Goal: Task Accomplishment & Management: Manage account settings

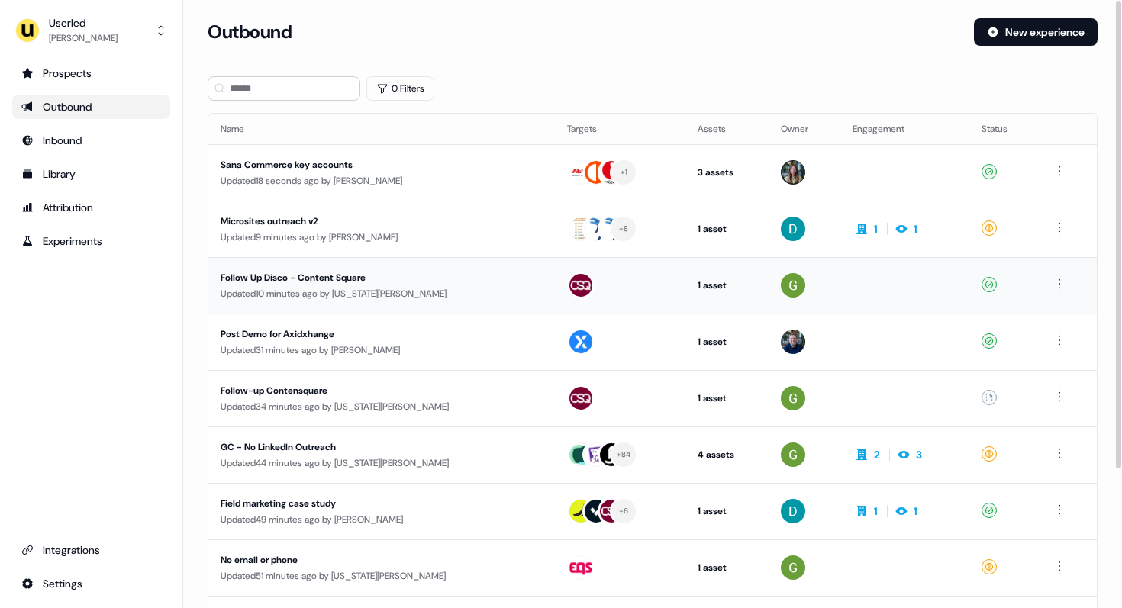
click at [341, 291] on div "Updated 10 minutes ago by Georgia Cohen" at bounding box center [382, 293] width 322 height 15
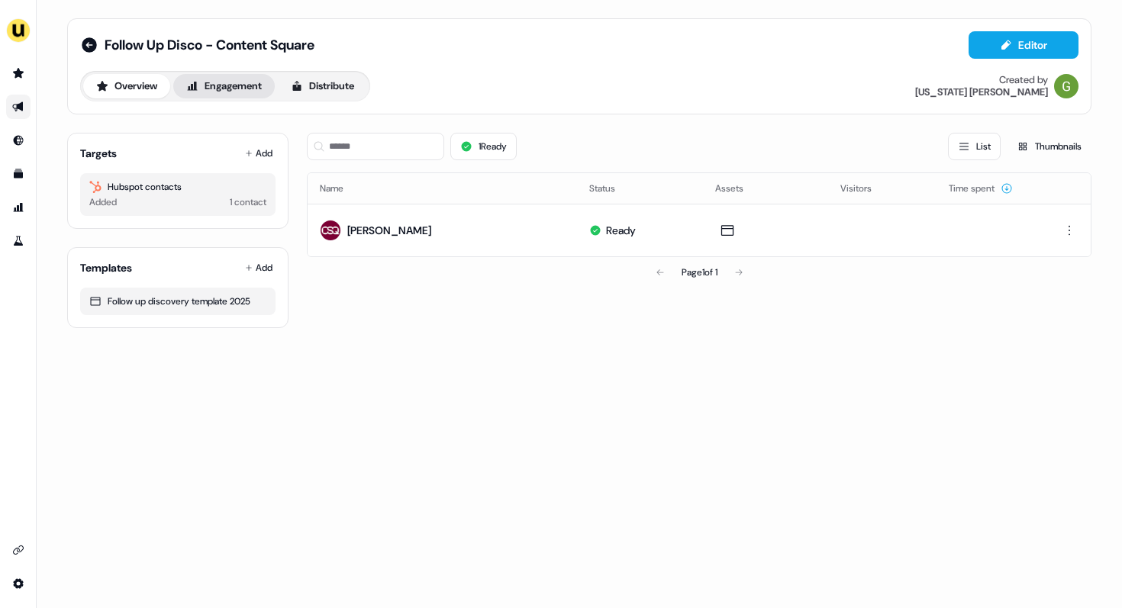
click at [226, 87] on button "Engagement" at bounding box center [224, 86] width 102 height 24
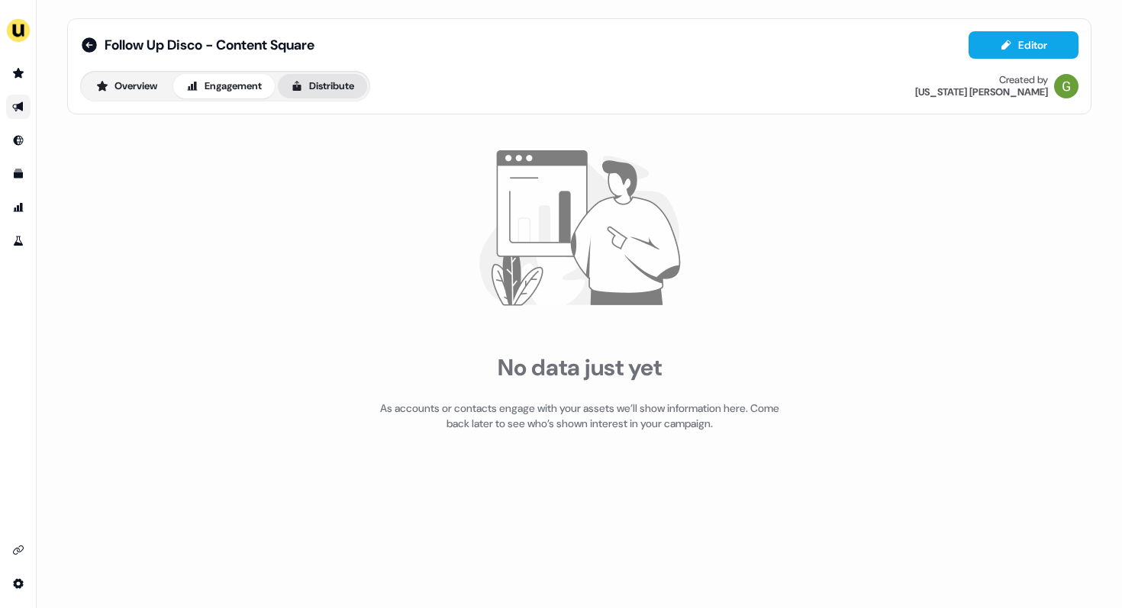
click at [331, 86] on button "Distribute" at bounding box center [322, 86] width 89 height 24
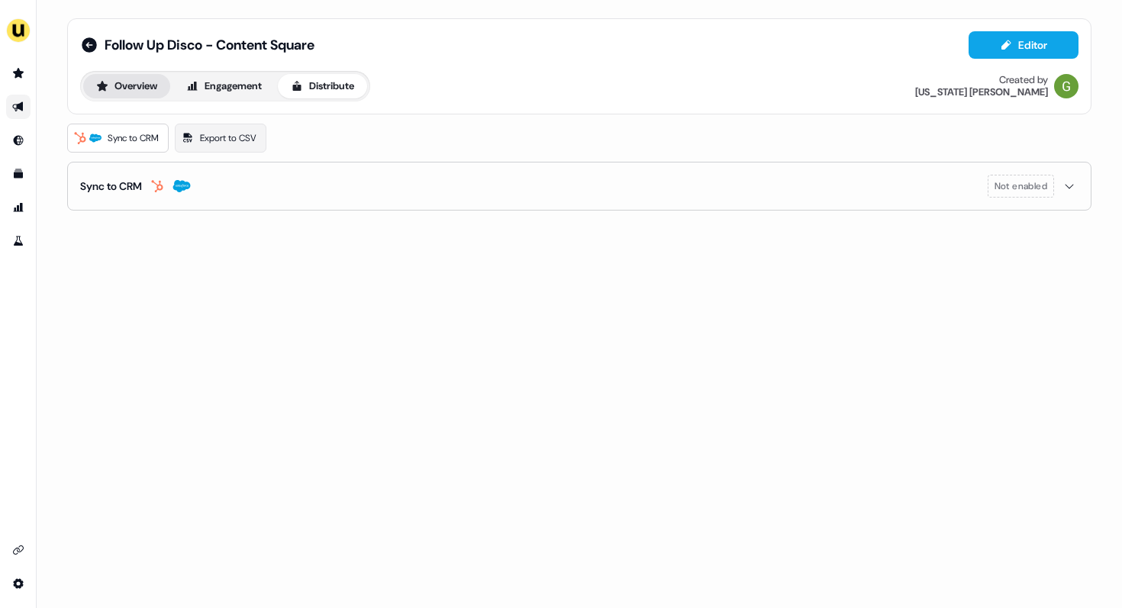
click at [144, 84] on button "Overview" at bounding box center [126, 86] width 87 height 24
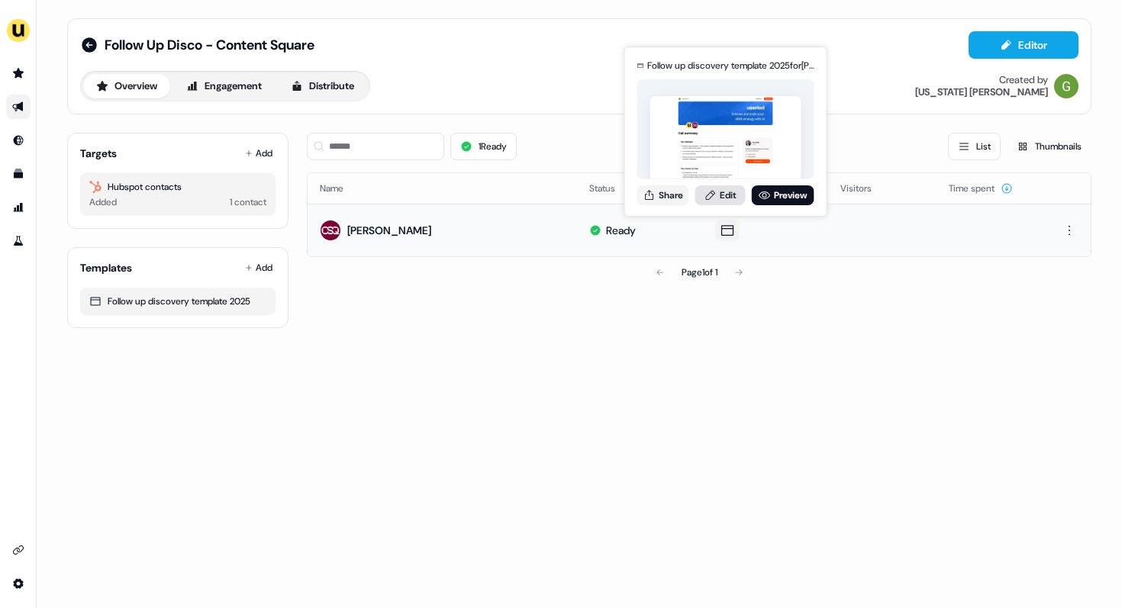
click at [728, 194] on link "Edit" at bounding box center [720, 196] width 50 height 20
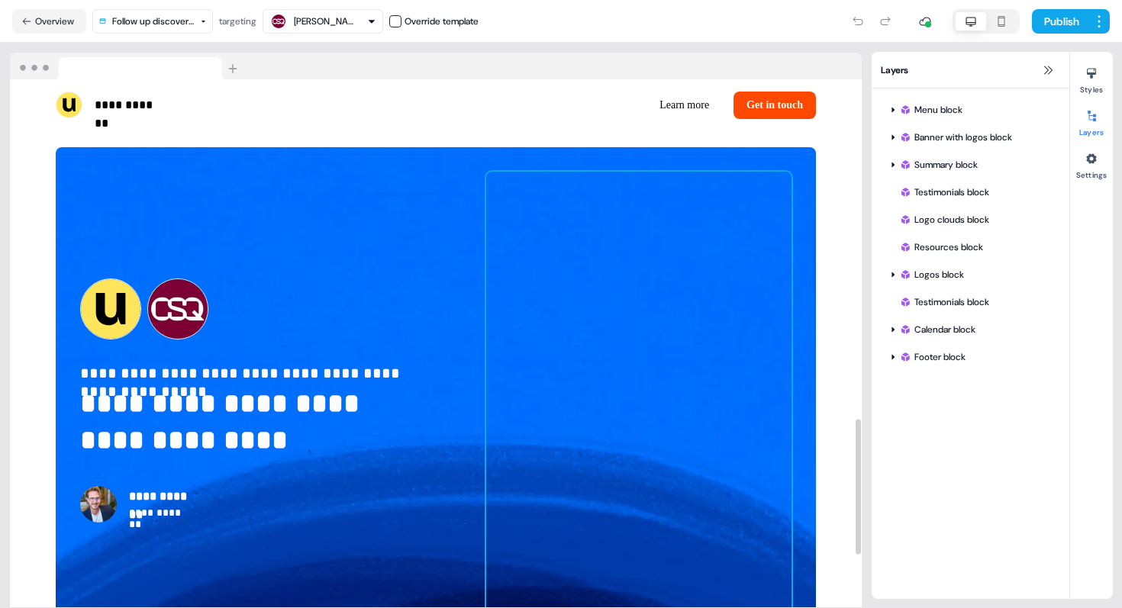
scroll to position [1525, 0]
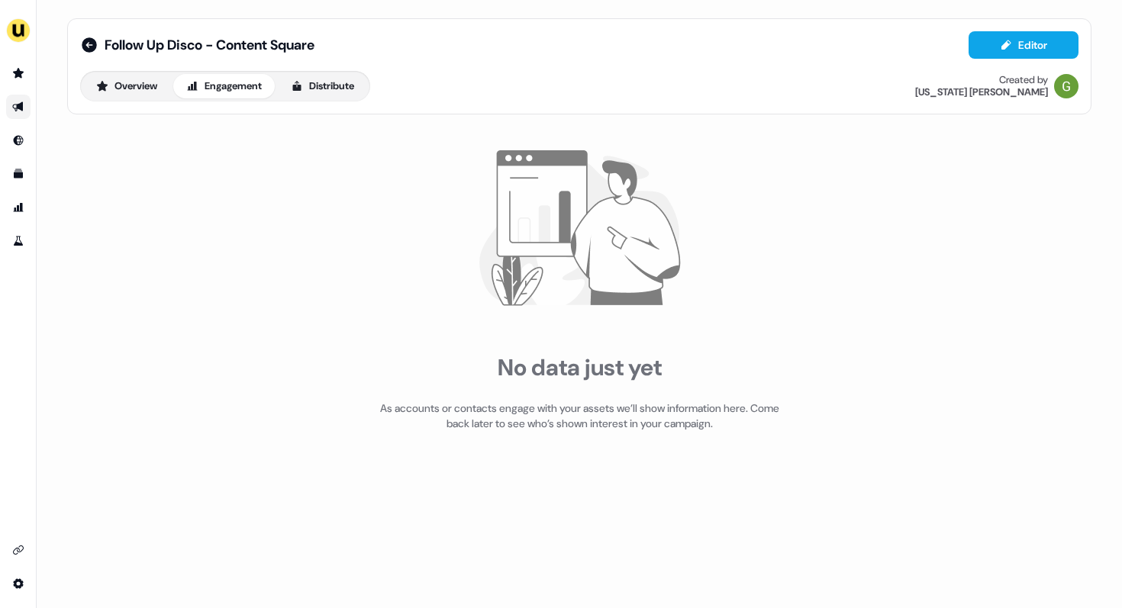
click at [10, 113] on link "Go to outbound experience" at bounding box center [18, 107] width 24 height 24
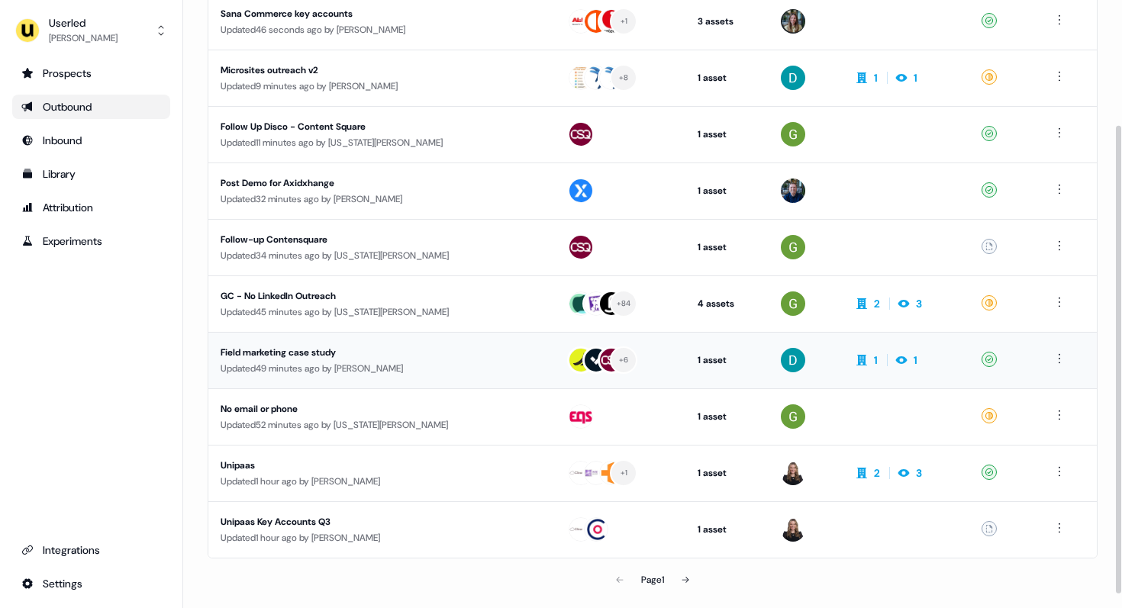
scroll to position [180, 0]
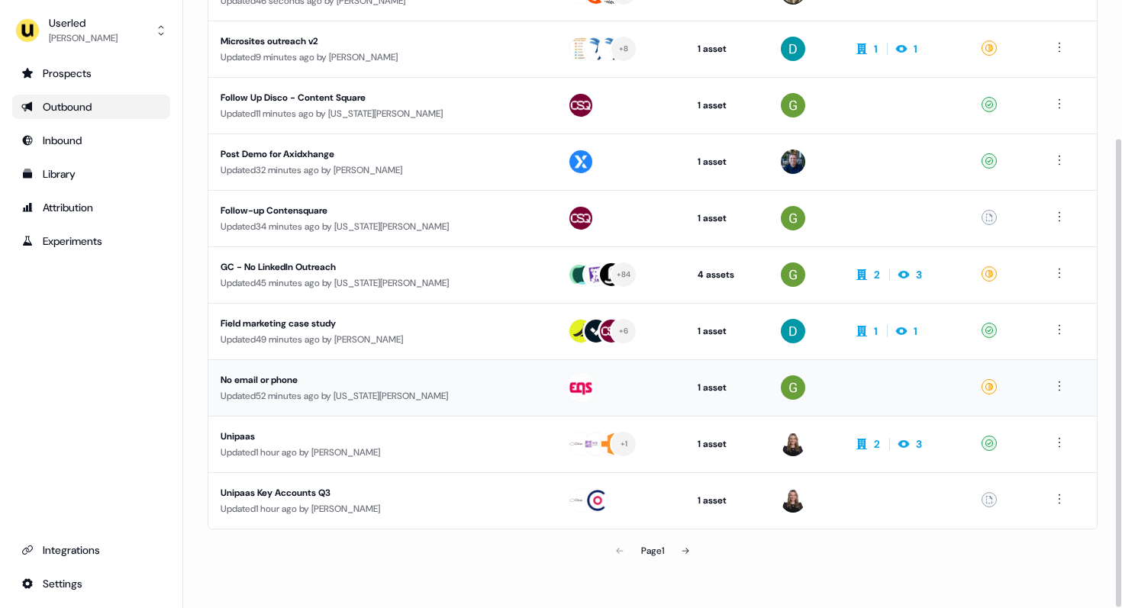
click at [315, 378] on div "No email or phone" at bounding box center [361, 380] width 281 height 15
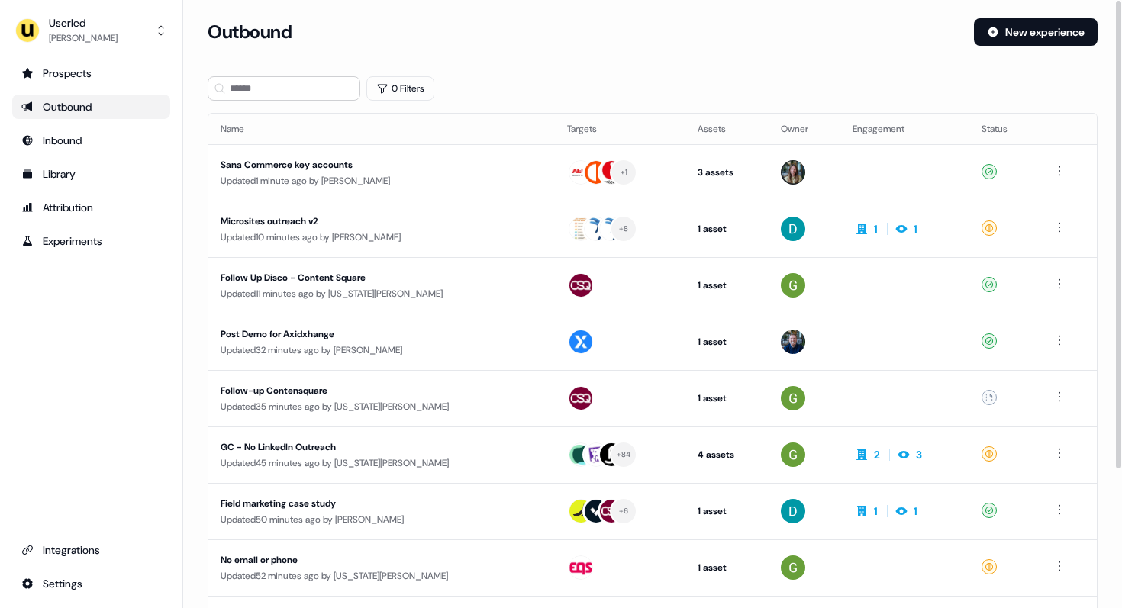
scroll to position [180, 0]
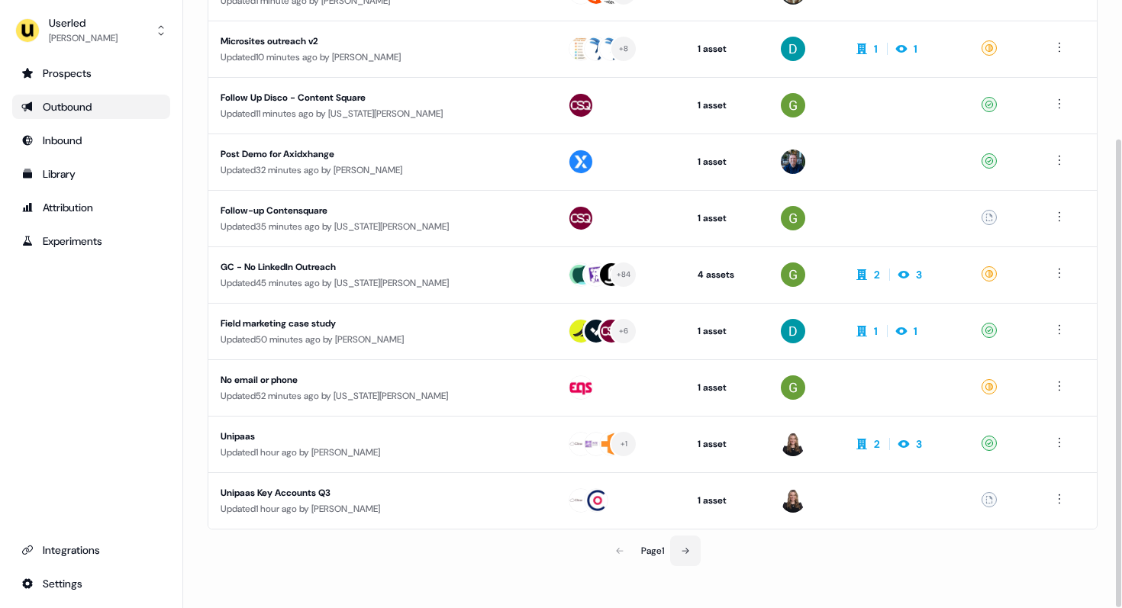
click at [688, 544] on button at bounding box center [685, 551] width 31 height 31
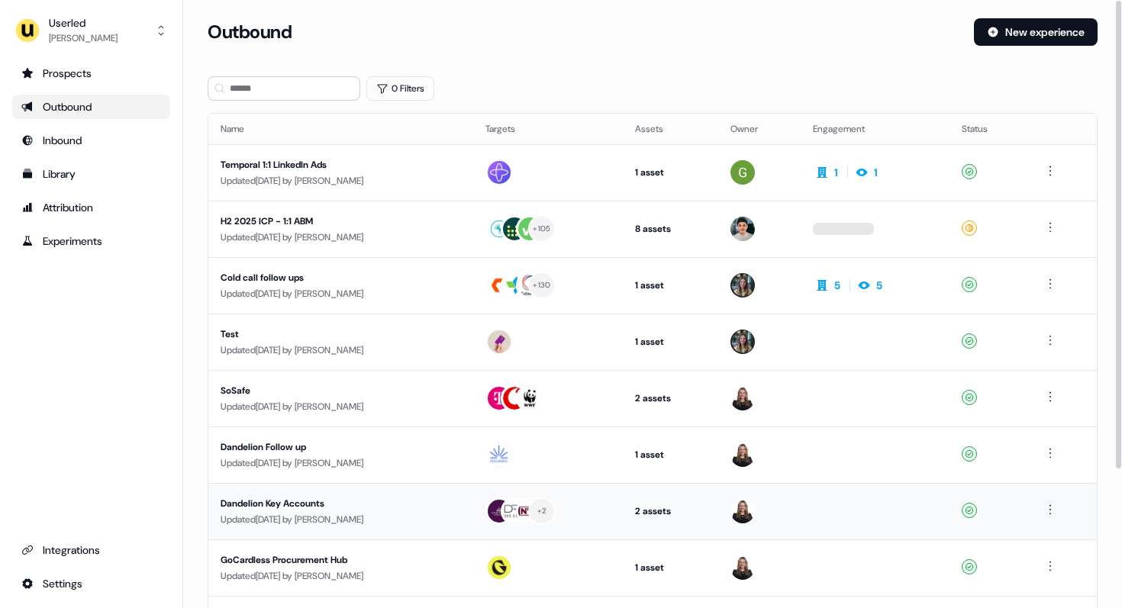
scroll to position [180, 0]
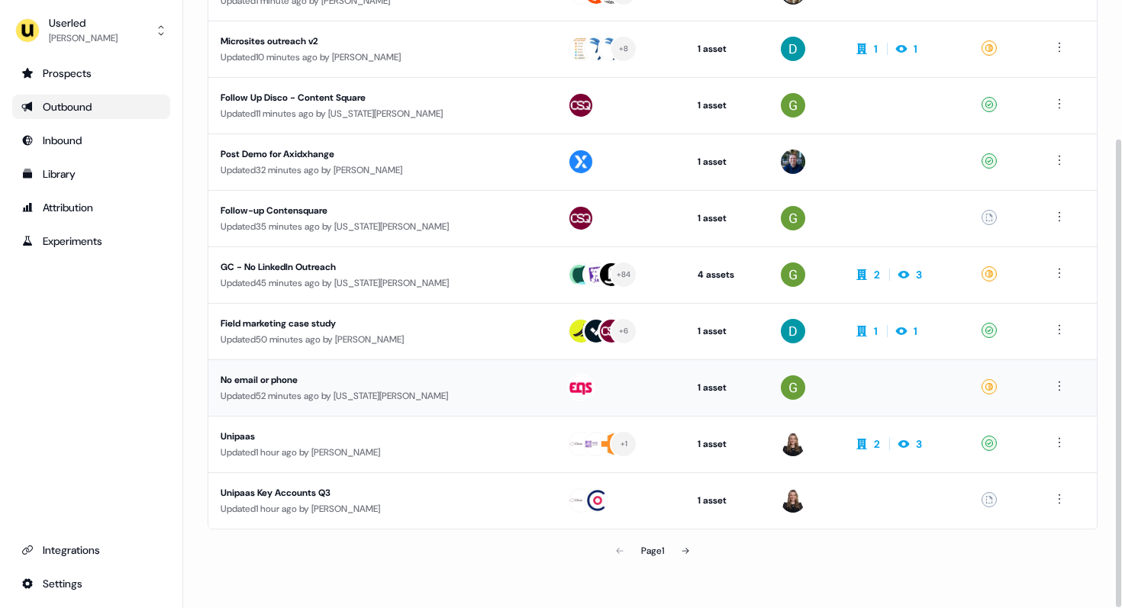
click at [281, 389] on div "Updated 52 minutes ago by [US_STATE][PERSON_NAME]" at bounding box center [382, 396] width 322 height 15
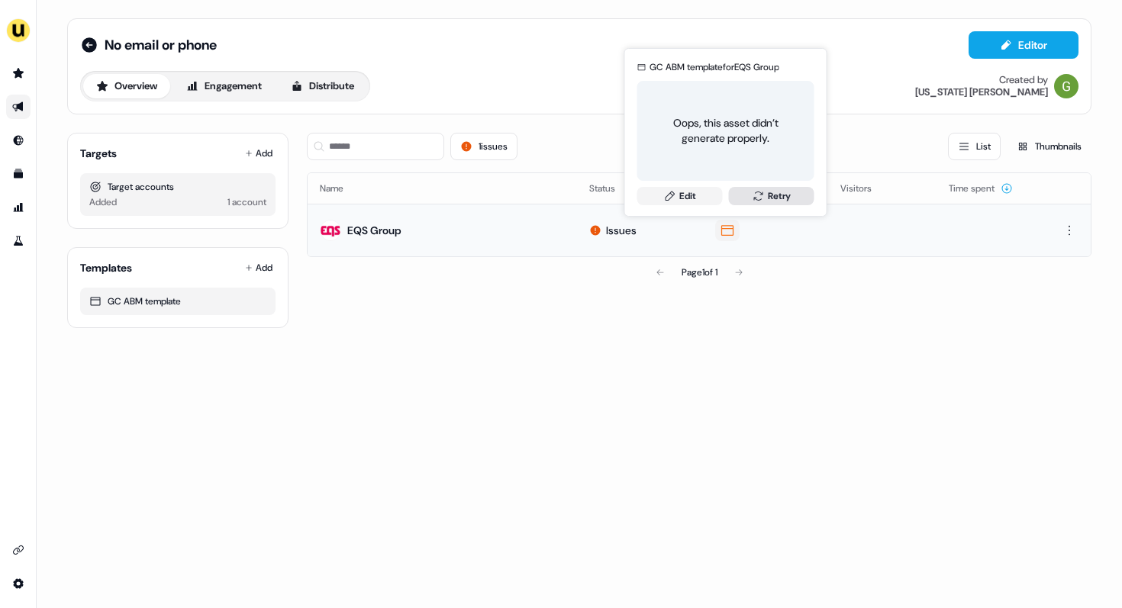
click at [759, 195] on icon at bounding box center [759, 196] width 12 height 12
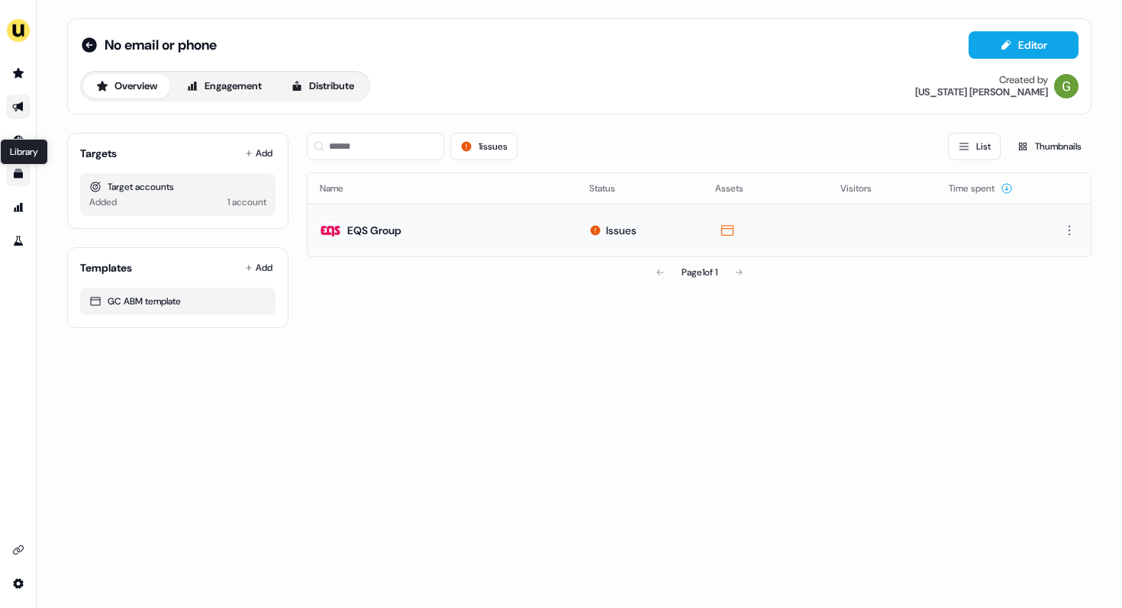
click at [14, 169] on icon "Go to templates" at bounding box center [18, 174] width 12 height 12
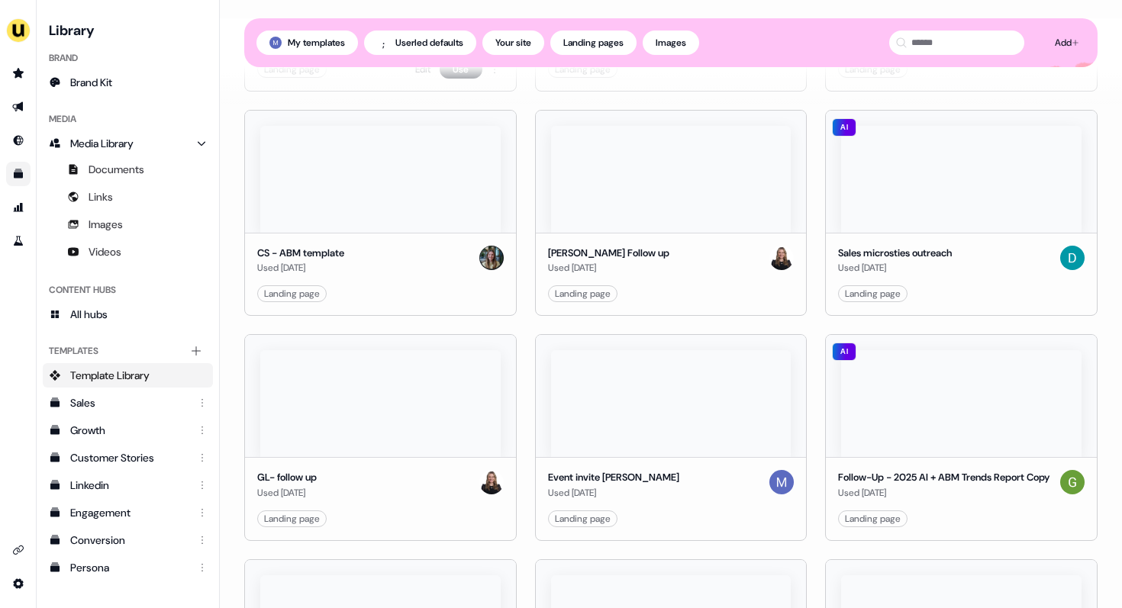
scroll to position [431, 0]
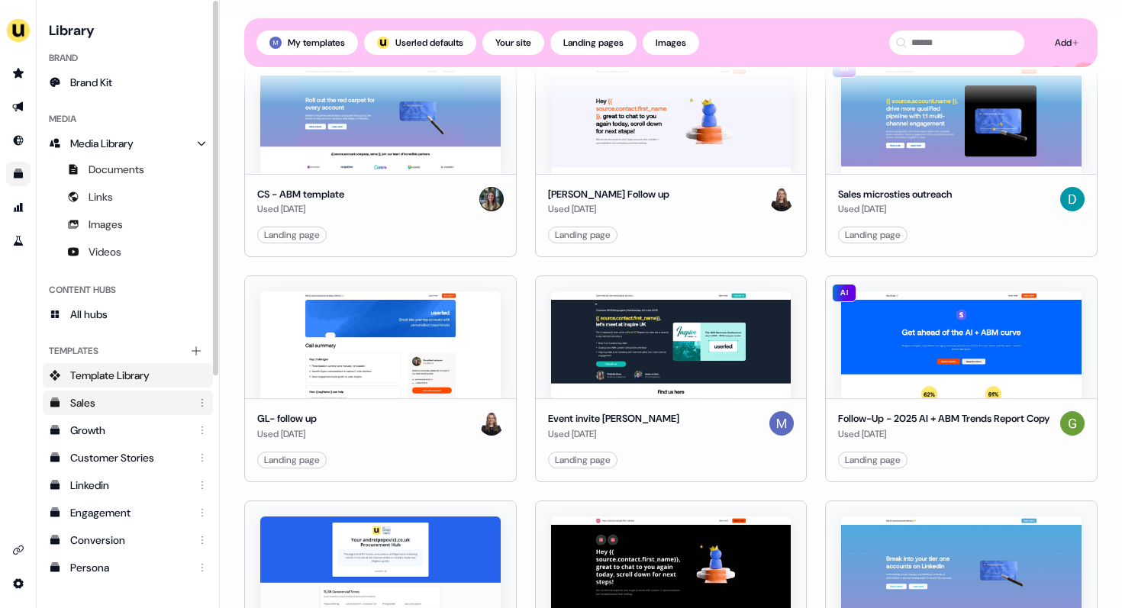
click at [116, 403] on div "Sales" at bounding box center [129, 402] width 118 height 15
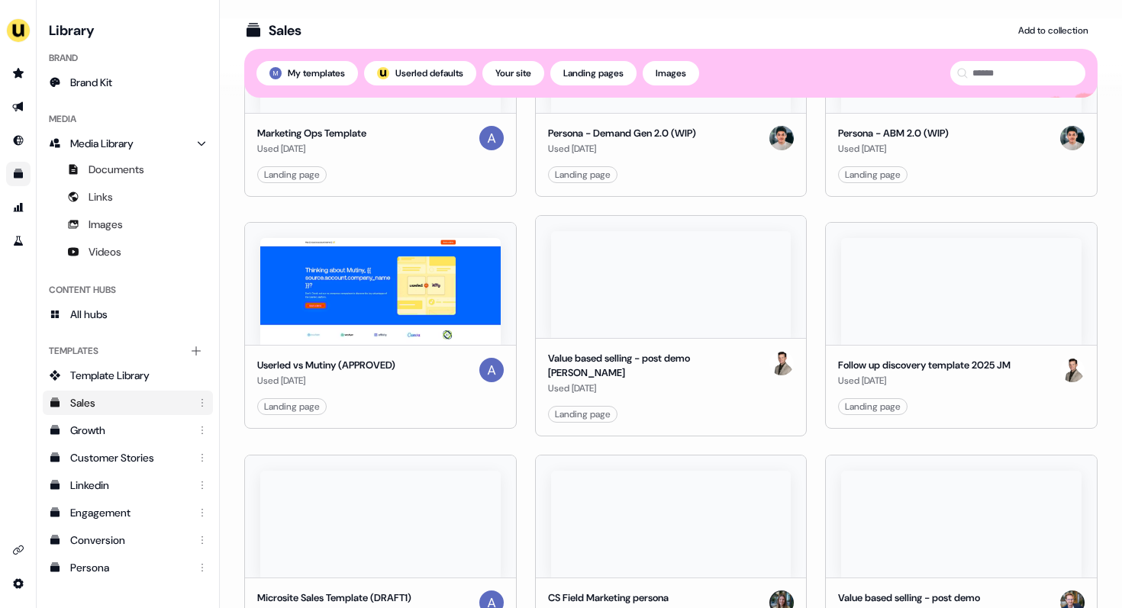
scroll to position [362, 0]
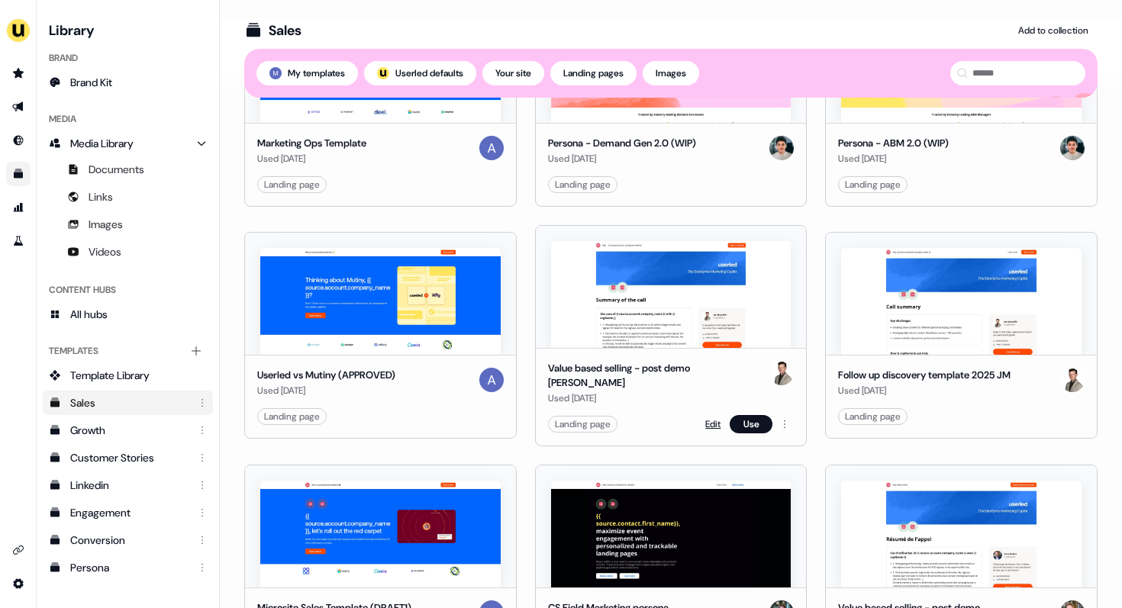
click at [707, 417] on link "Edit" at bounding box center [712, 424] width 15 height 15
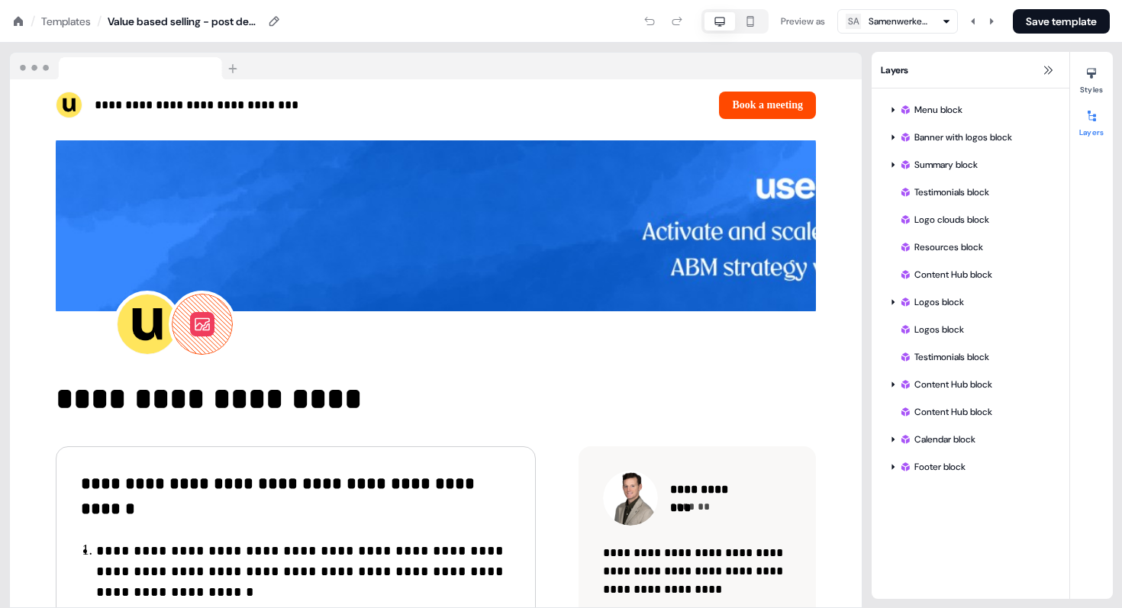
click at [67, 24] on div "Templates" at bounding box center [66, 21] width 50 height 15
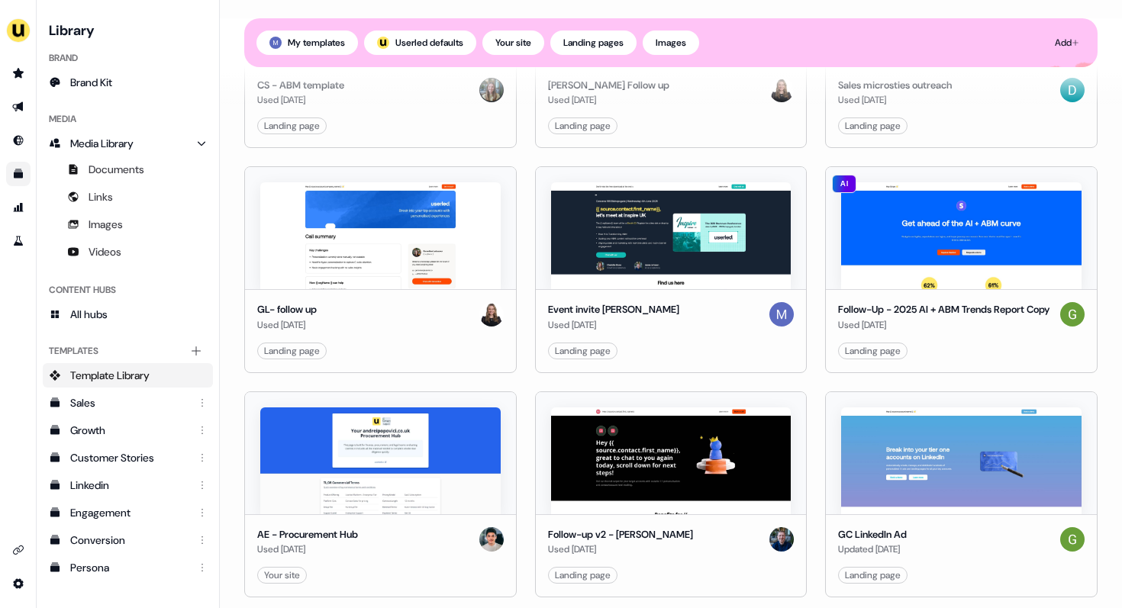
scroll to position [582, 0]
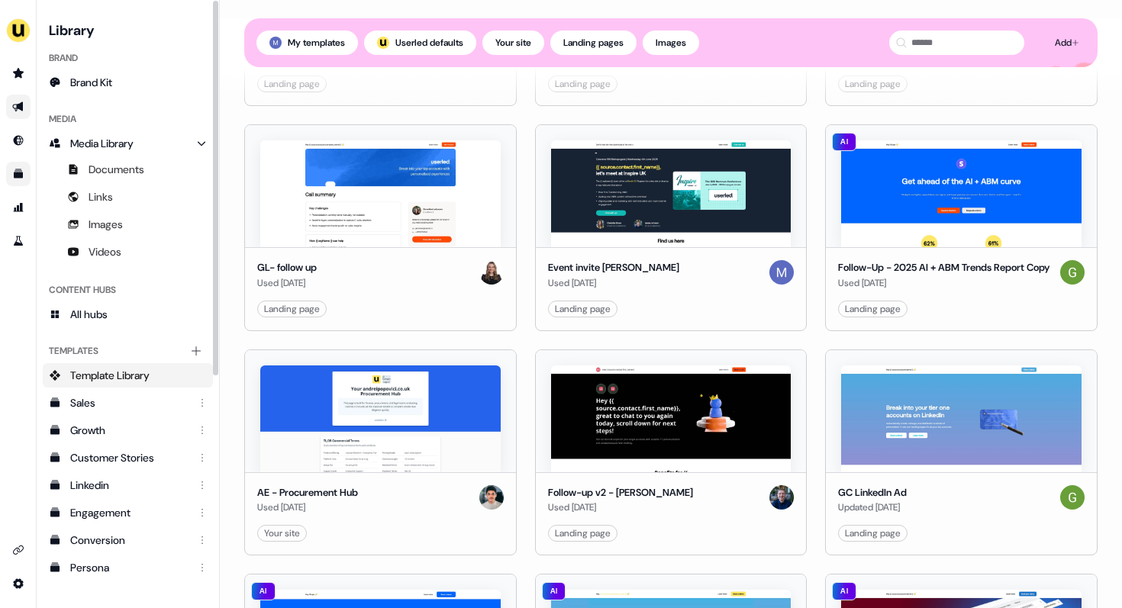
click at [19, 114] on link "Go to outbound experience" at bounding box center [18, 107] width 24 height 24
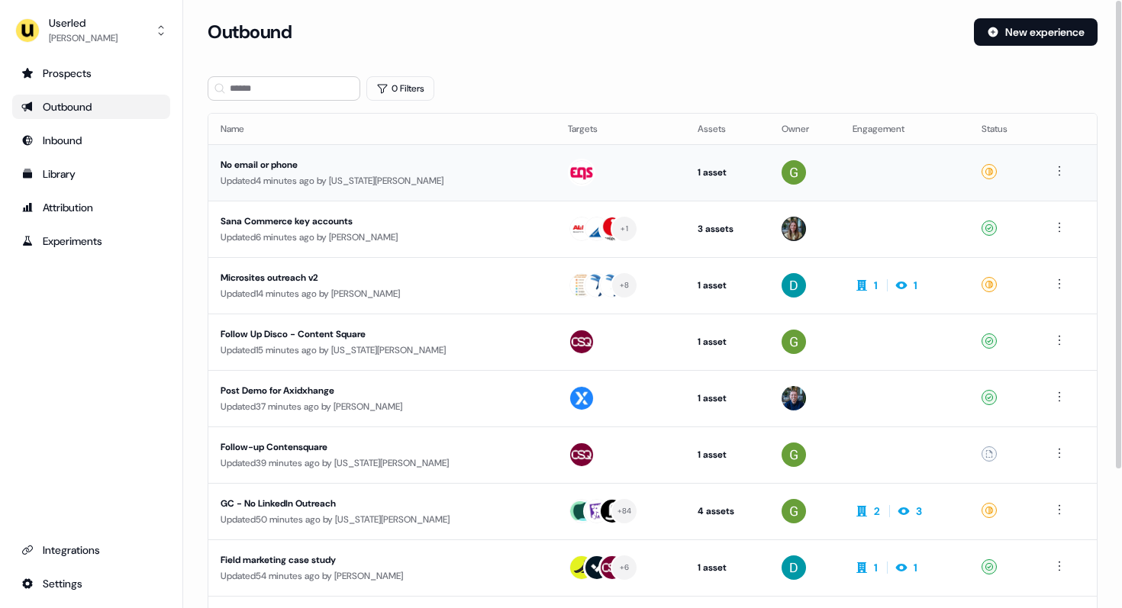
click at [247, 173] on div "Updated 4 minutes ago by [US_STATE][PERSON_NAME]" at bounding box center [382, 180] width 323 height 15
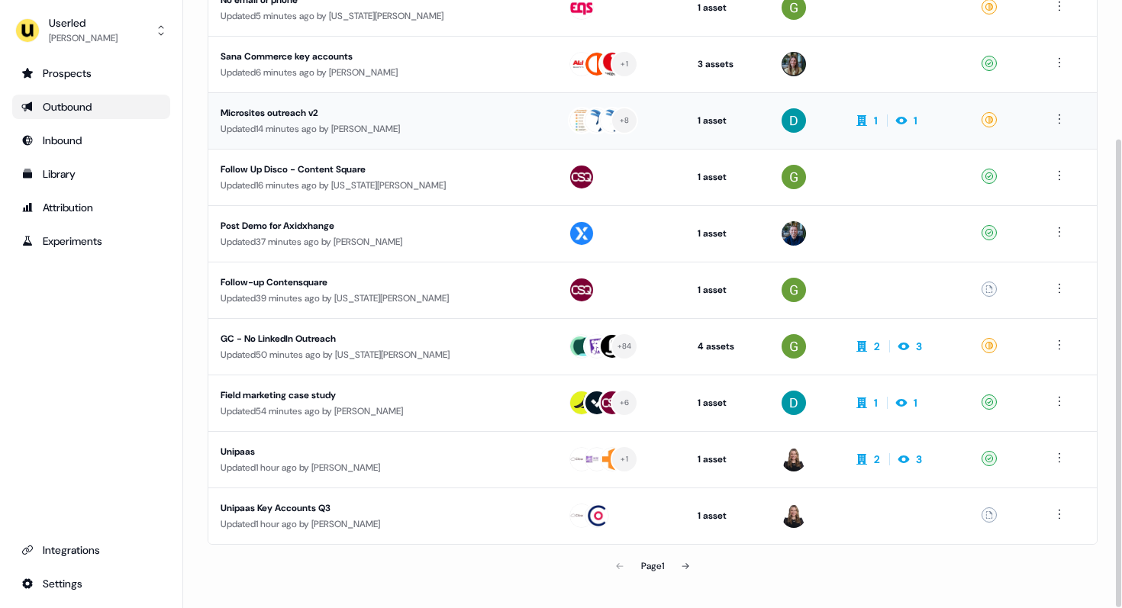
scroll to position [180, 0]
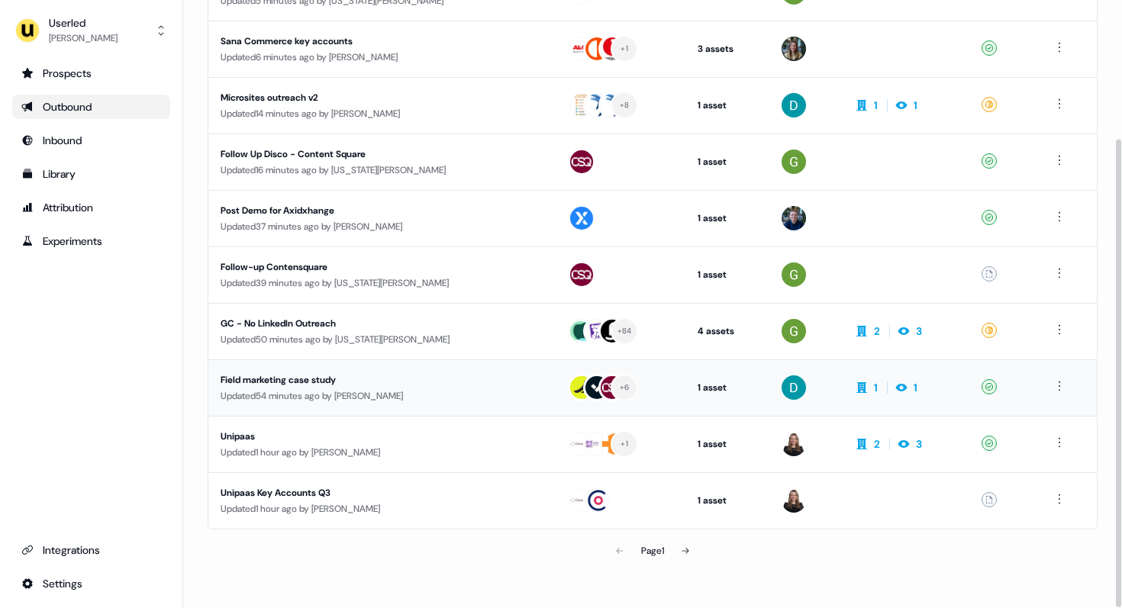
click at [437, 368] on td "Field marketing case study Updated 54 minutes ago by [PERSON_NAME]" at bounding box center [381, 388] width 347 height 56
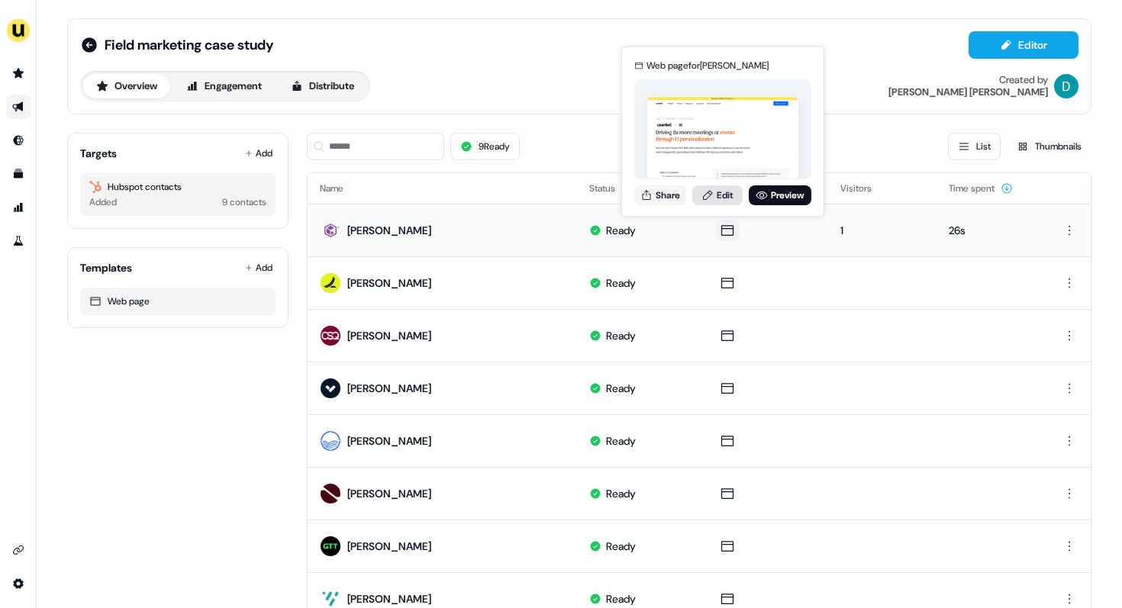
click at [721, 195] on link "Edit" at bounding box center [717, 196] width 50 height 20
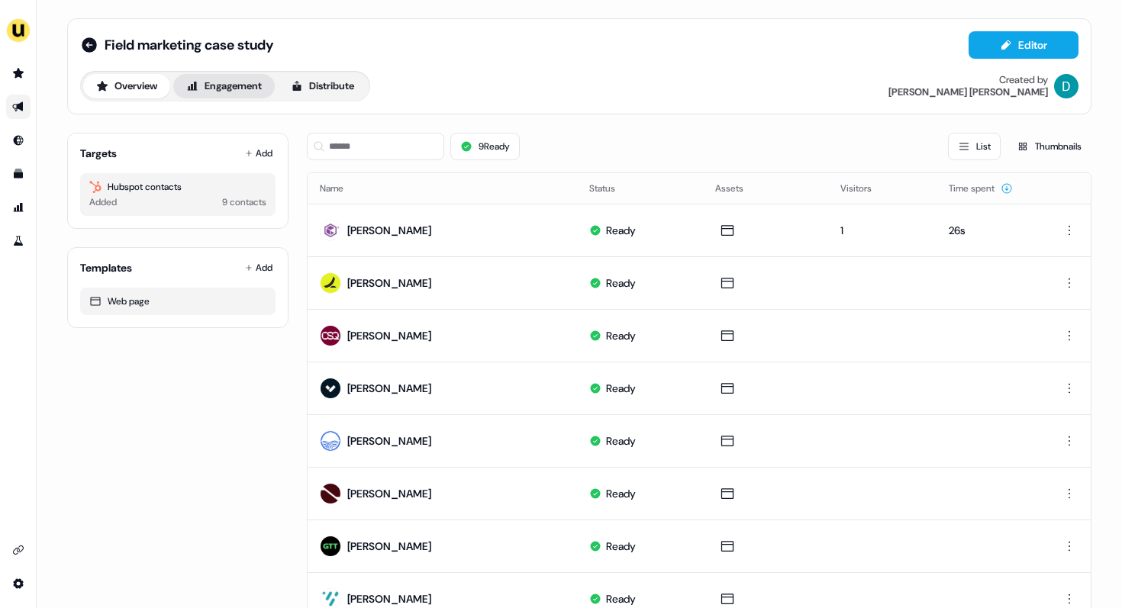
click at [247, 89] on button "Engagement" at bounding box center [224, 86] width 102 height 24
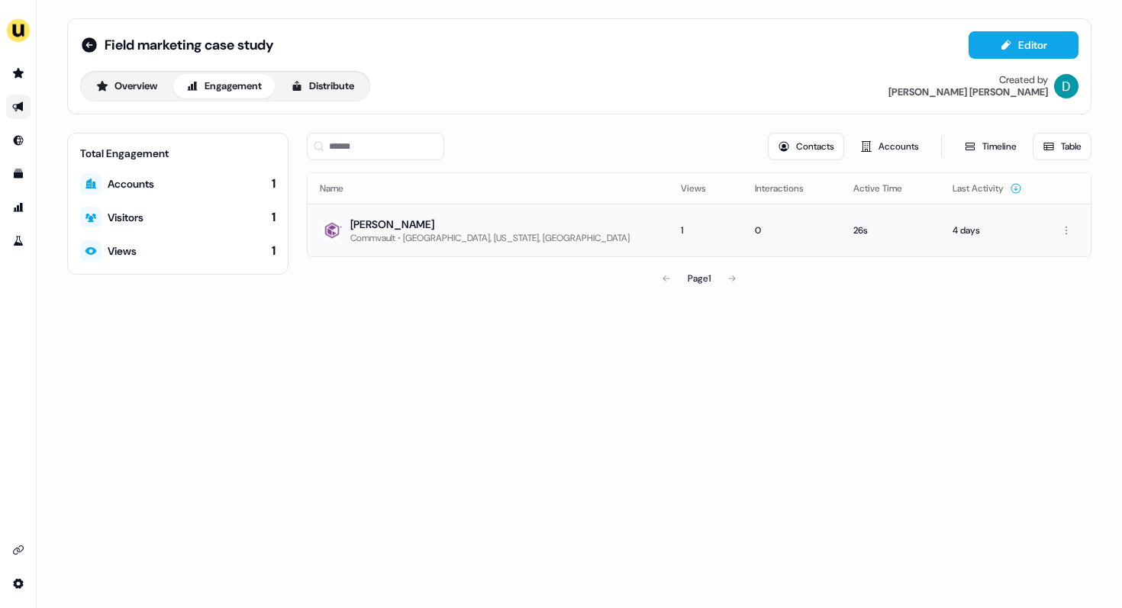
click at [437, 231] on div "[PERSON_NAME]" at bounding box center [489, 224] width 279 height 15
click at [518, 221] on td "[PERSON_NAME] Commvault [GEOGRAPHIC_DATA], [US_STATE], [GEOGRAPHIC_DATA]" at bounding box center [488, 230] width 361 height 53
click at [755, 224] on div "0" at bounding box center [792, 230] width 75 height 15
click at [1068, 231] on html "For the best experience switch devices to a bigger screen. Go to [DOMAIN_NAME] …" at bounding box center [561, 304] width 1122 height 608
click at [969, 321] on html "For the best experience switch devices to a bigger screen. Go to [DOMAIN_NAME] …" at bounding box center [561, 304] width 1122 height 608
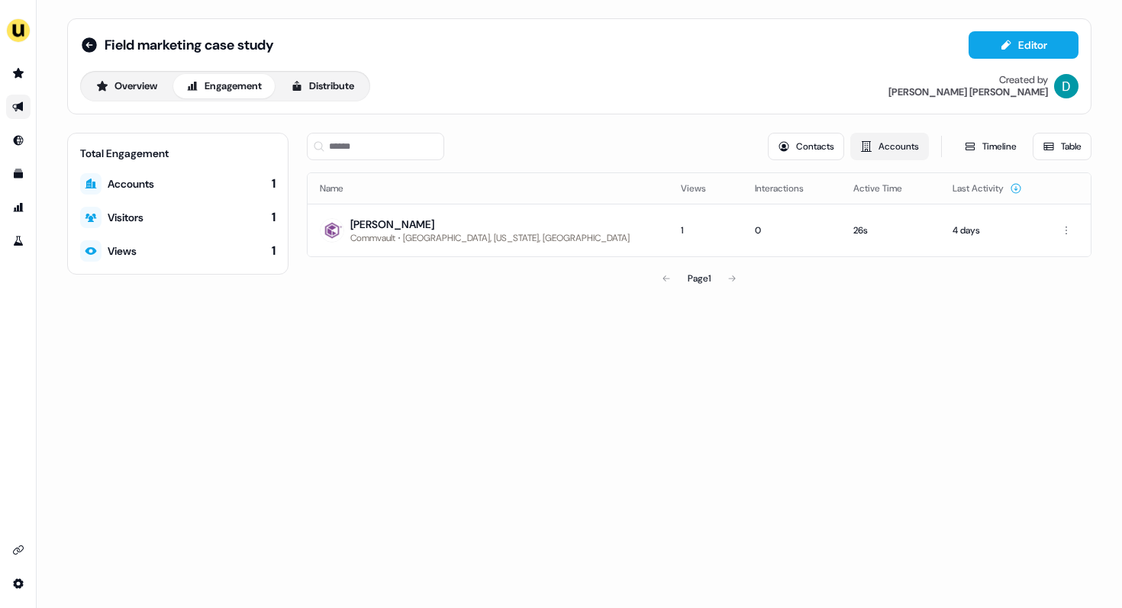
click at [890, 147] on button "Accounts" at bounding box center [889, 146] width 79 height 27
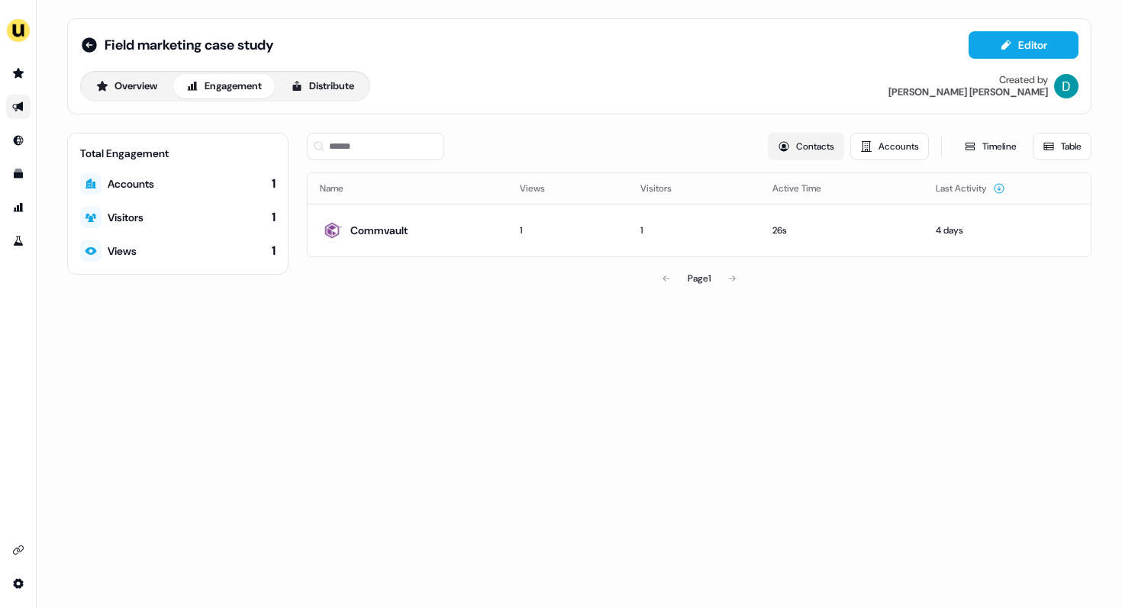
click at [817, 150] on button "Contacts" at bounding box center [806, 146] width 76 height 27
click at [230, 86] on button "Engagement" at bounding box center [224, 86] width 102 height 24
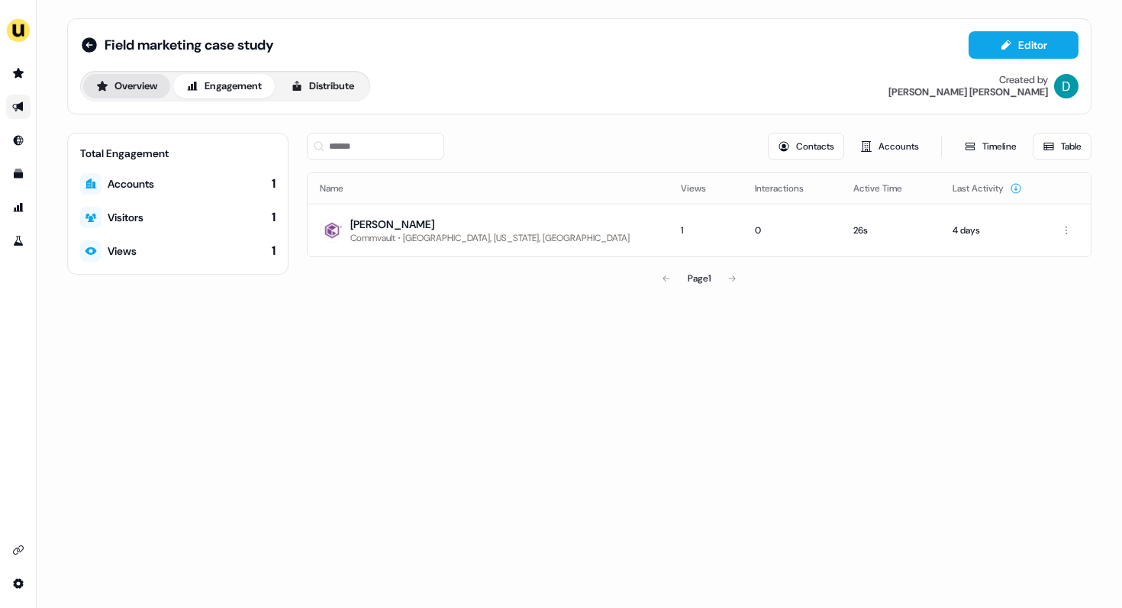
click at [140, 89] on button "Overview" at bounding box center [126, 86] width 87 height 24
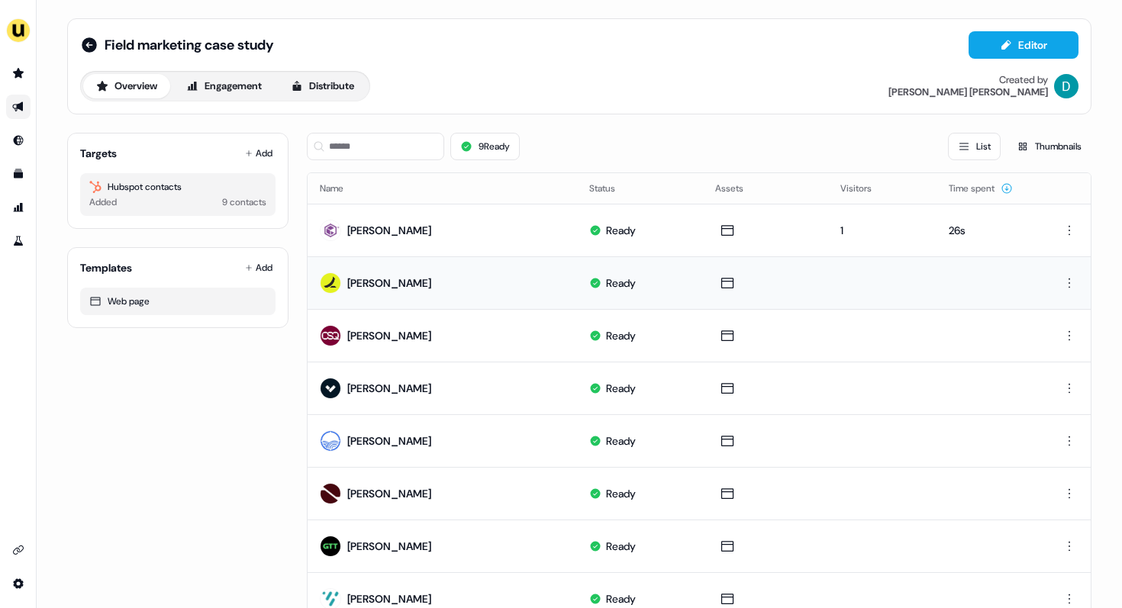
click at [382, 281] on div "[PERSON_NAME]" at bounding box center [389, 283] width 84 height 15
click at [392, 228] on div "[PERSON_NAME]" at bounding box center [389, 230] width 84 height 15
click at [234, 82] on button "Engagement" at bounding box center [224, 86] width 102 height 24
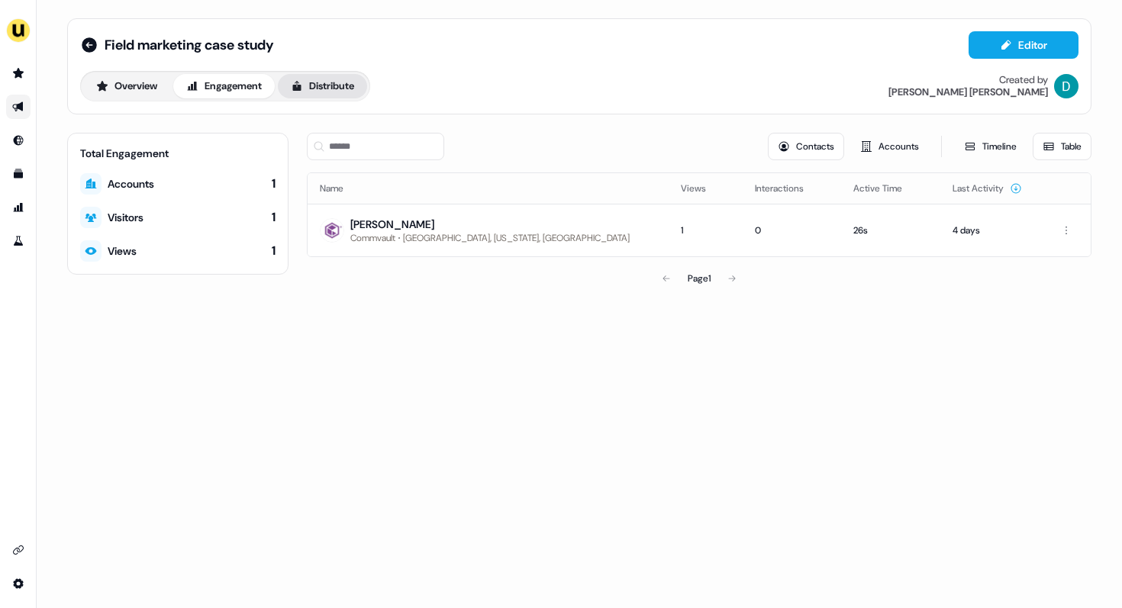
click at [328, 90] on button "Distribute" at bounding box center [322, 86] width 89 height 24
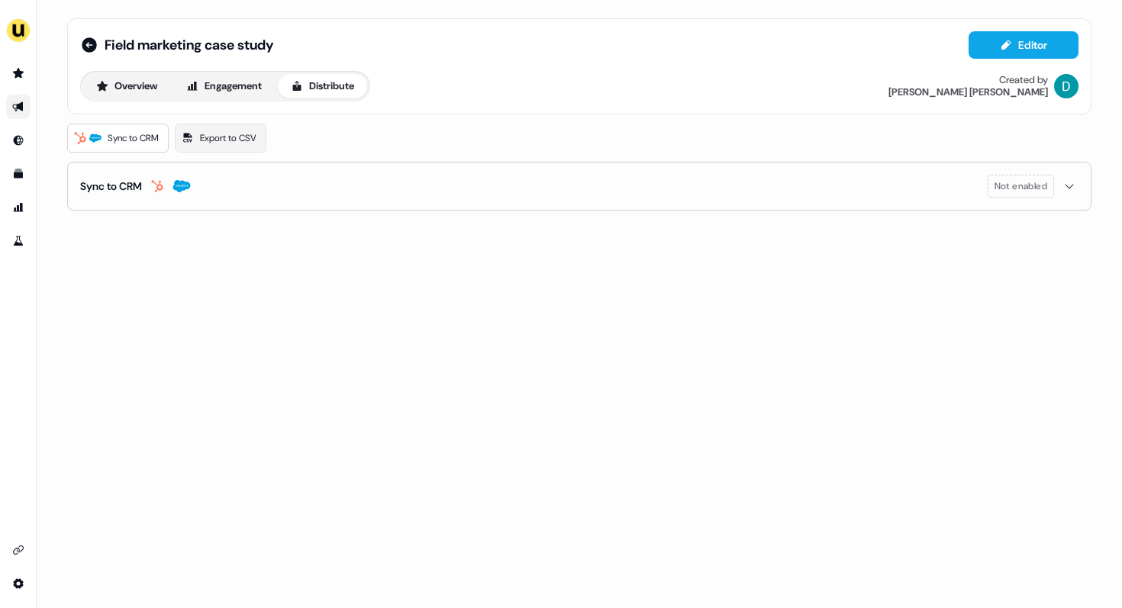
click at [1067, 186] on icon "button" at bounding box center [1069, 186] width 18 height 12
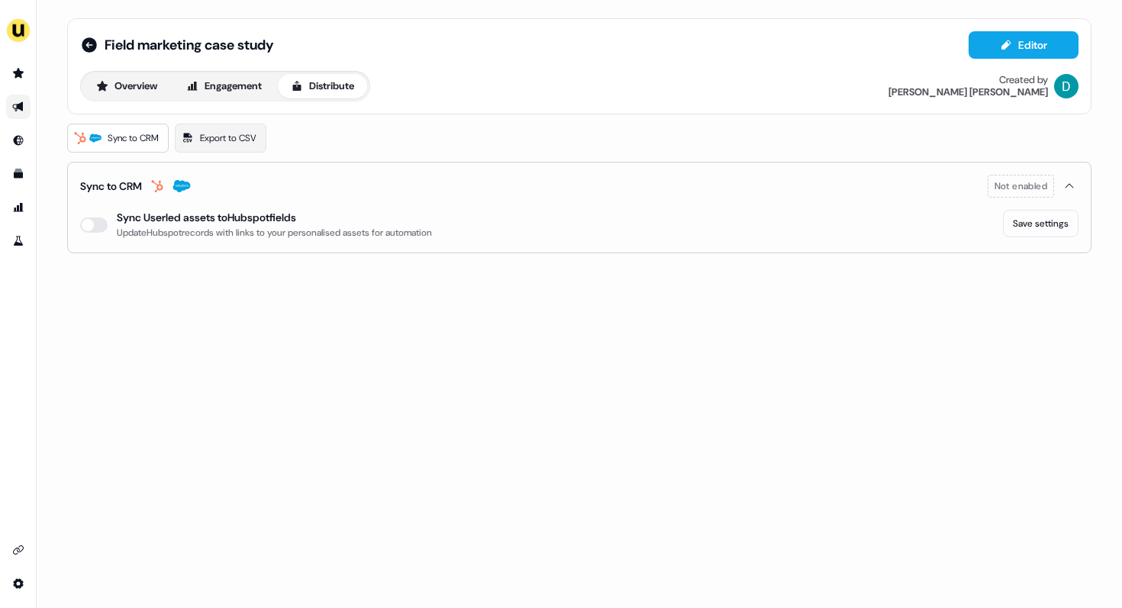
click at [305, 135] on div "Sync to CRM Export to CSV" at bounding box center [579, 138] width 1025 height 29
click at [221, 79] on button "Engagement" at bounding box center [224, 86] width 102 height 24
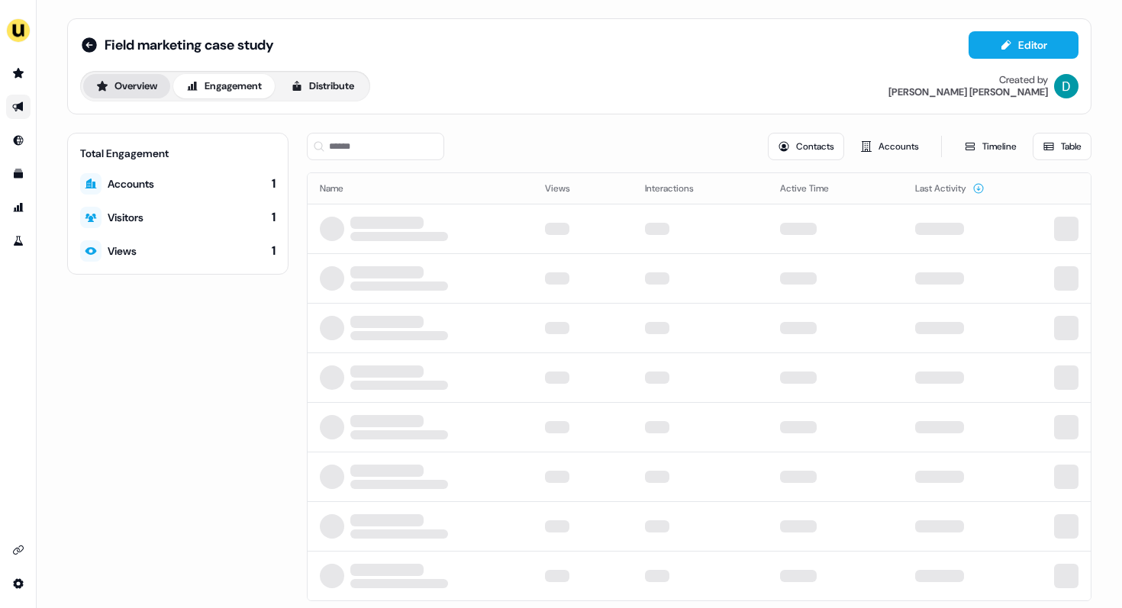
click at [150, 83] on button "Overview" at bounding box center [126, 86] width 87 height 24
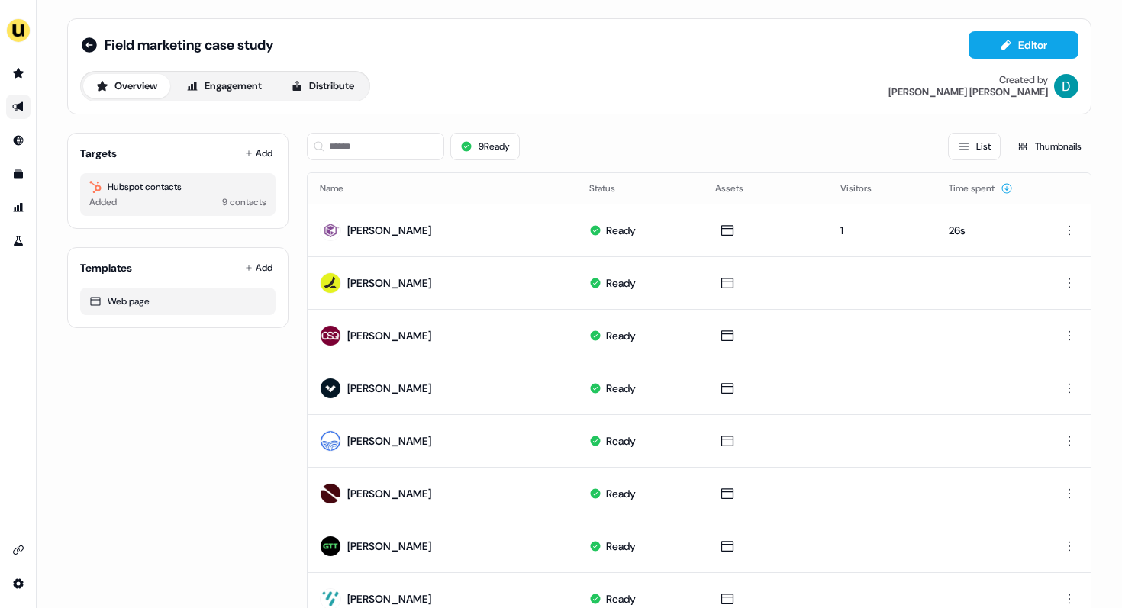
click at [20, 107] on icon "Go to outbound experience" at bounding box center [17, 107] width 11 height 10
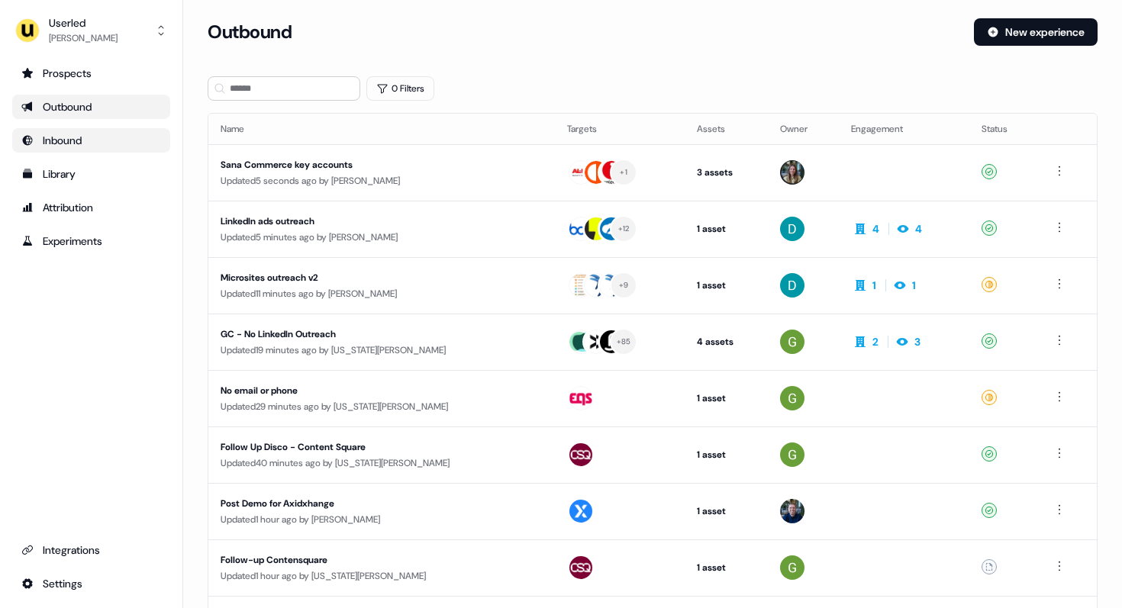
click at [66, 135] on div "Inbound" at bounding box center [91, 140] width 140 height 15
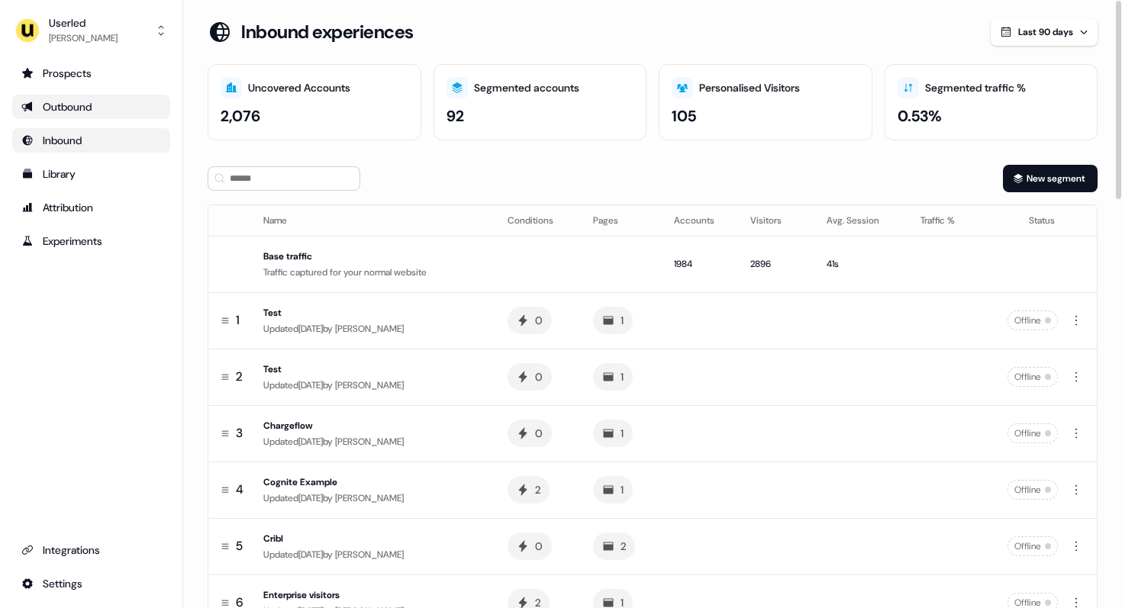
click at [95, 89] on ul "Prospects Outbound Inbound Library Attribution Experiments" at bounding box center [91, 157] width 158 height 192
click at [92, 98] on link "Outbound" at bounding box center [91, 107] width 158 height 24
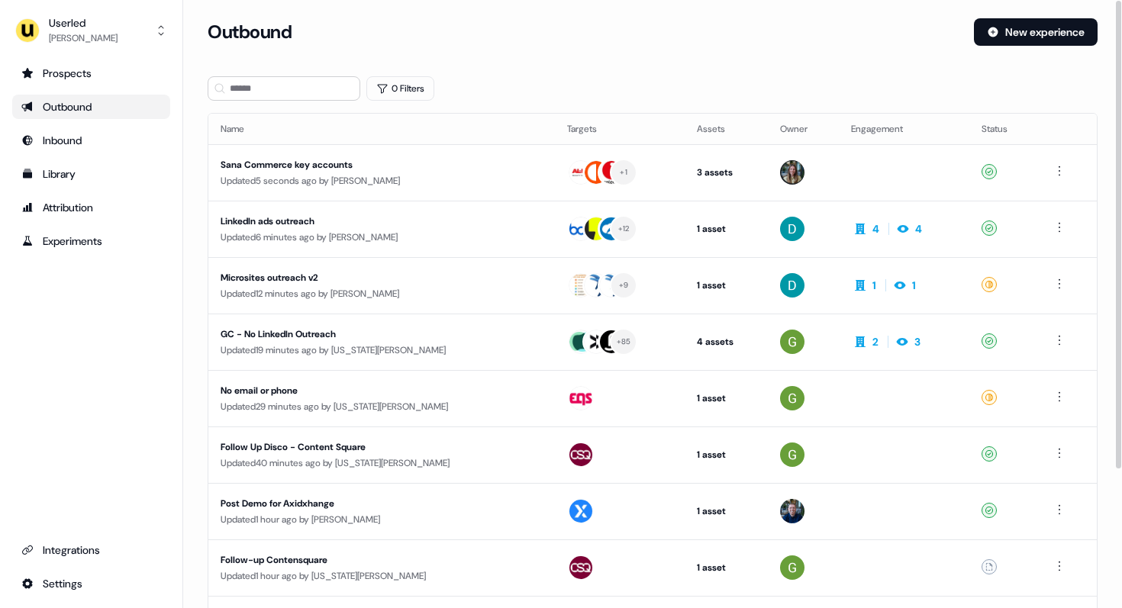
click at [109, 103] on div "Outbound" at bounding box center [91, 106] width 140 height 15
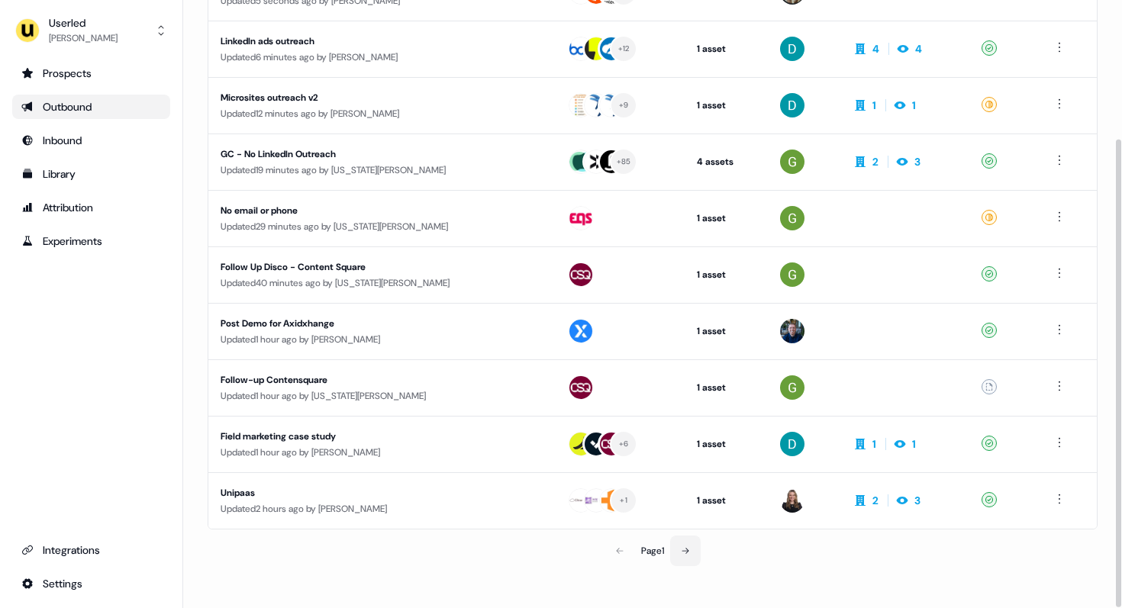
click at [690, 550] on icon at bounding box center [685, 551] width 9 height 9
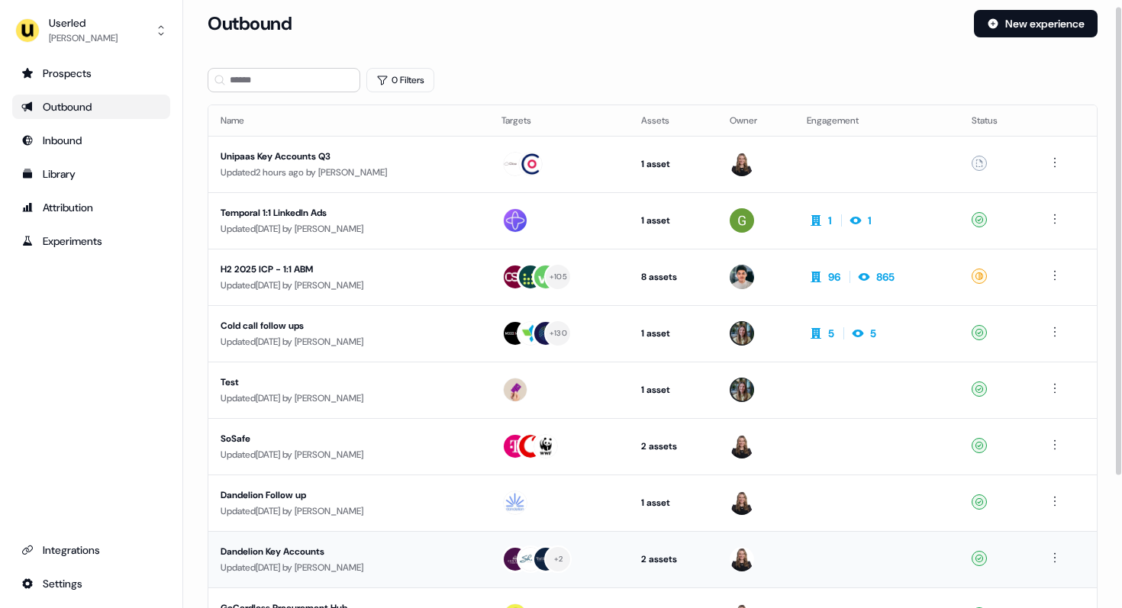
scroll to position [180, 0]
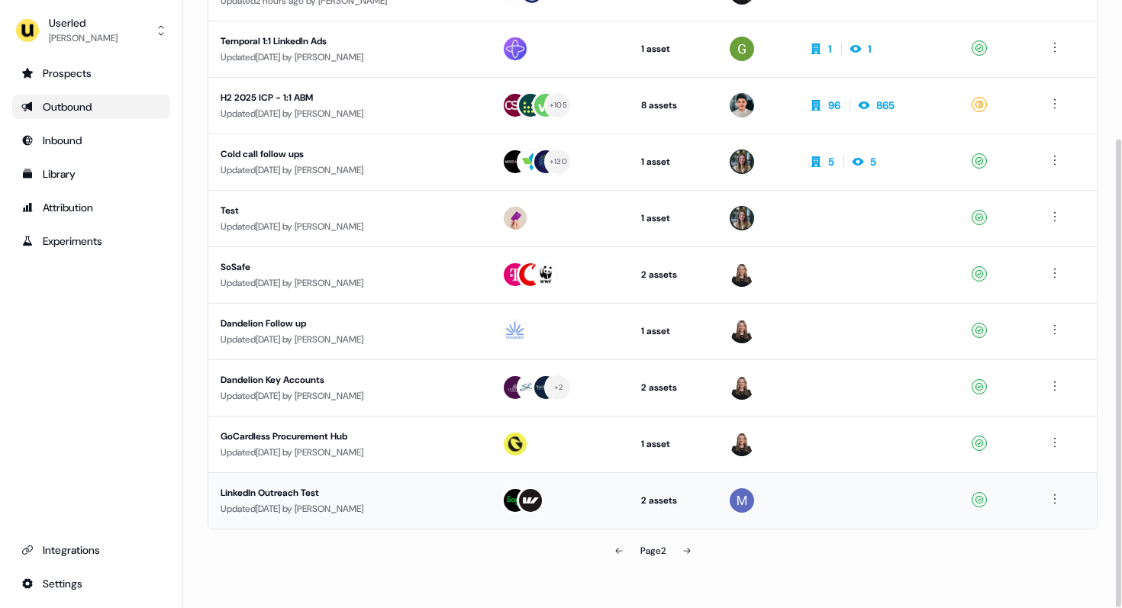
click at [373, 494] on div "LinkedIn Outreach Test" at bounding box center [349, 493] width 257 height 15
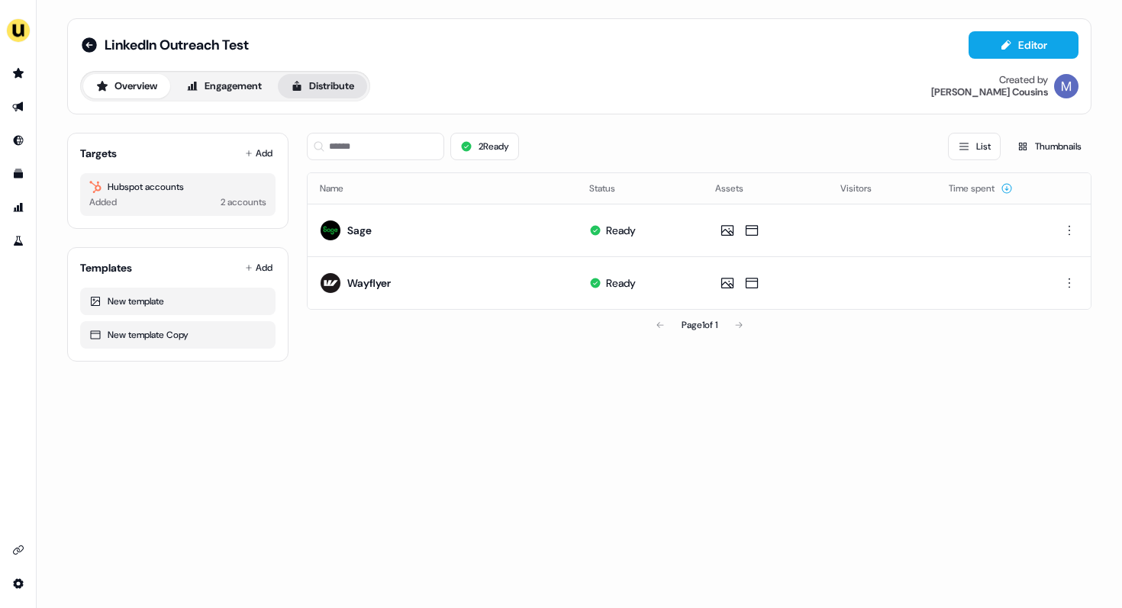
click at [346, 87] on button "Distribute" at bounding box center [322, 86] width 89 height 24
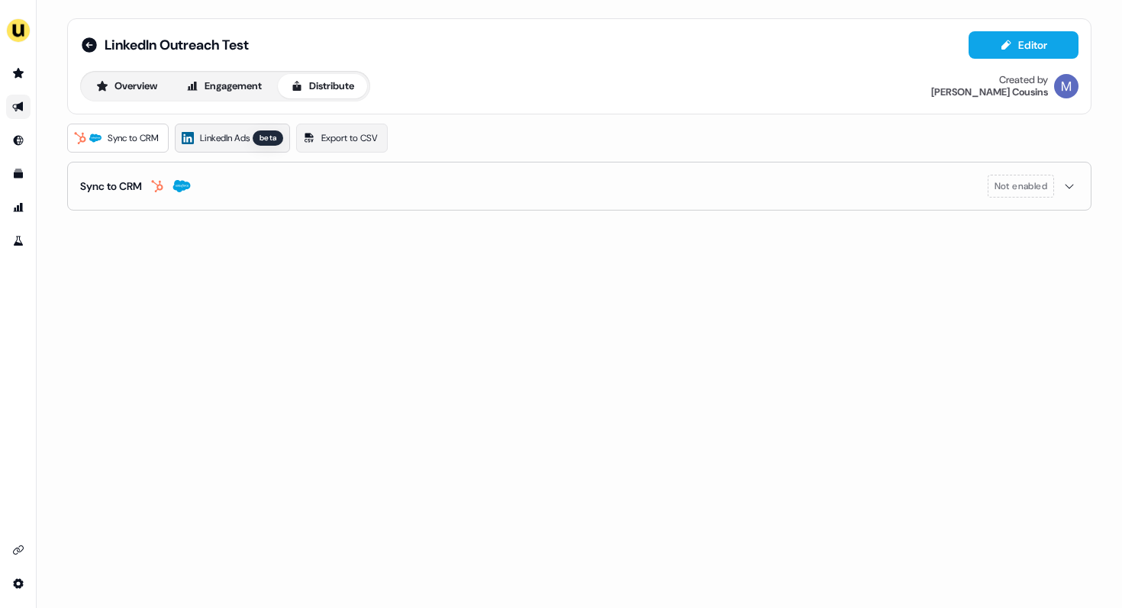
click at [227, 140] on span "LinkedIn Ads" at bounding box center [225, 138] width 50 height 15
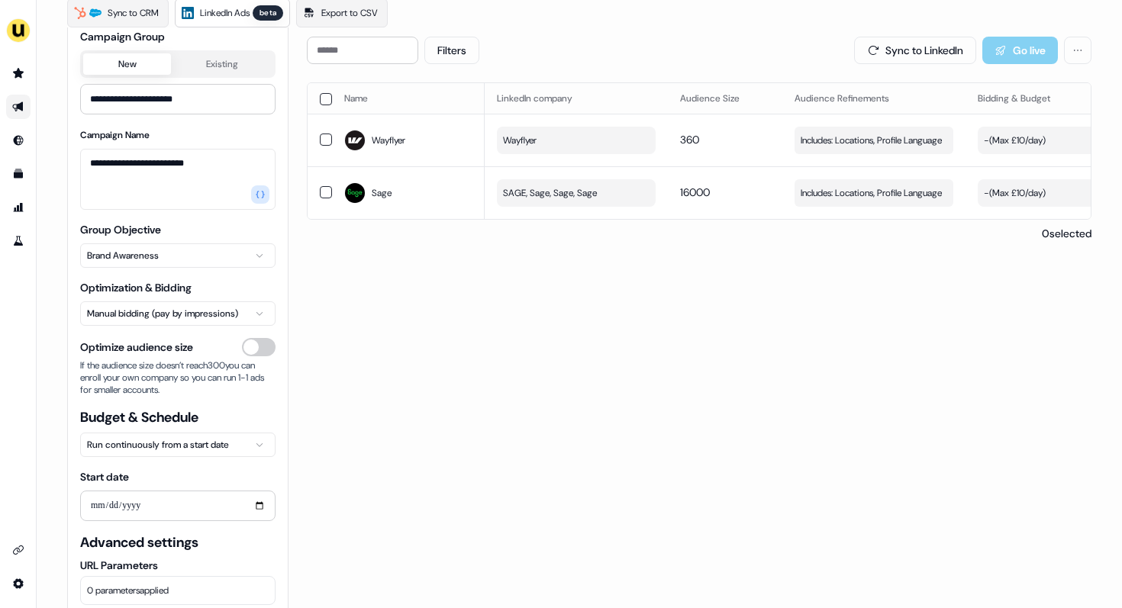
scroll to position [153, 0]
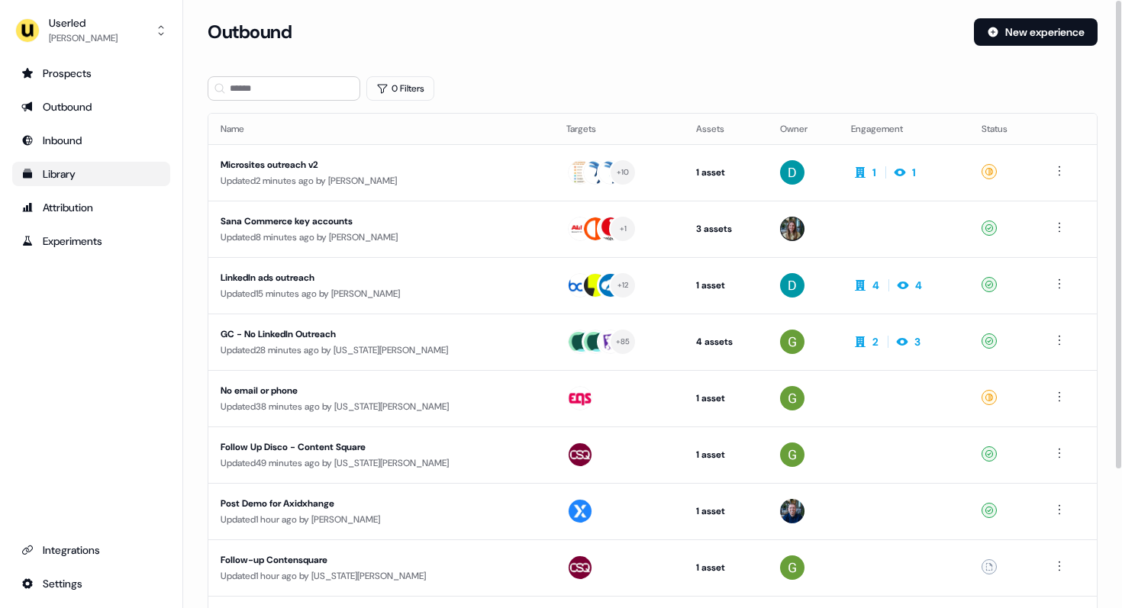
click at [64, 179] on div "Library" at bounding box center [91, 173] width 140 height 15
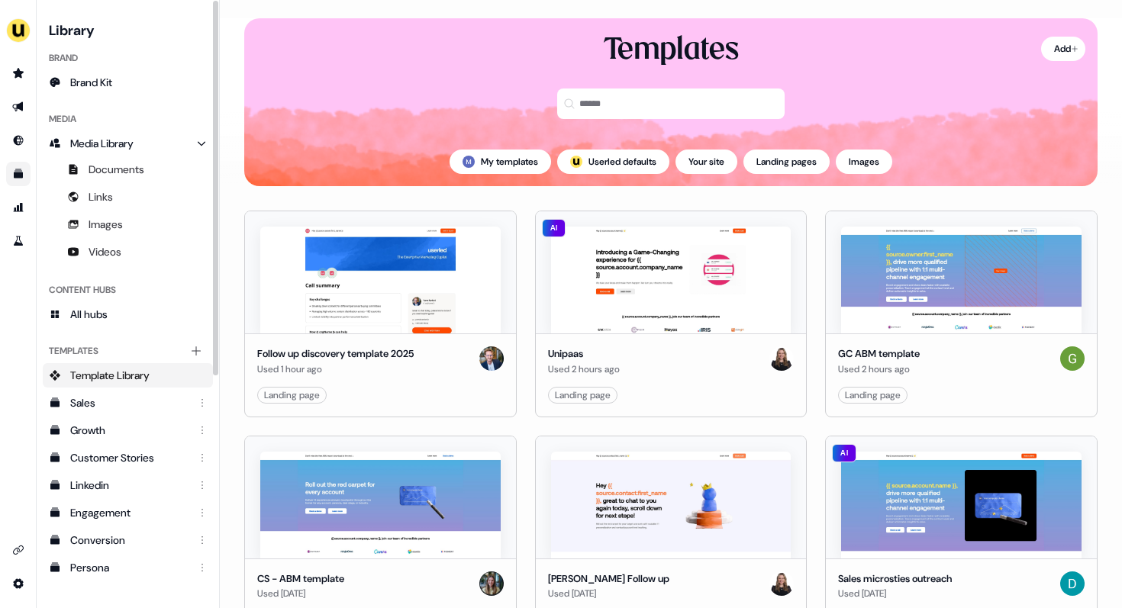
click at [60, 31] on h3 "Library" at bounding box center [128, 28] width 170 height 21
click at [28, 31] on img "side nav menu" at bounding box center [18, 30] width 24 height 24
